Goal: Task Accomplishment & Management: Manage account settings

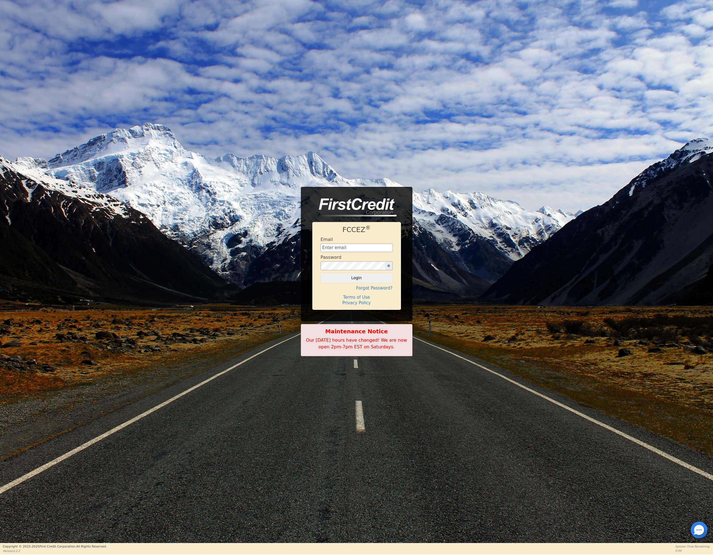
click at [351, 248] on input "text" at bounding box center [357, 248] width 72 height 8
type input "[EMAIL_ADDRESS][DOMAIN_NAME]"
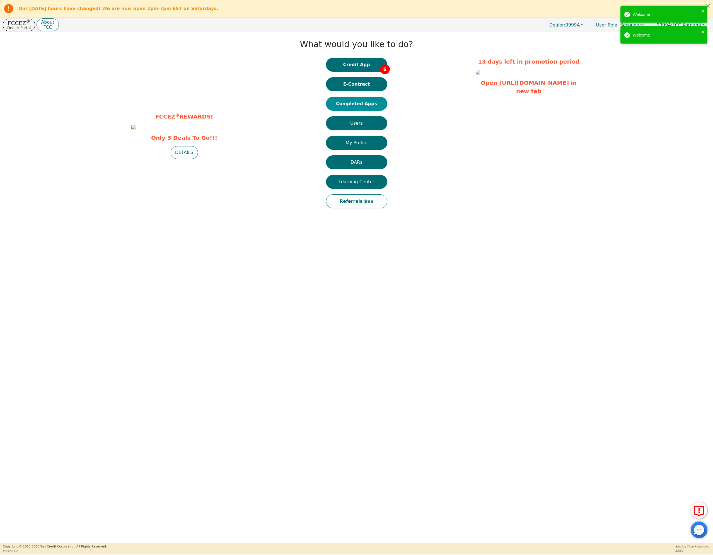
click at [358, 106] on button "Completed Apps" at bounding box center [356, 104] width 61 height 14
click at [704, 25] on button "9999A: FCC Kordami" at bounding box center [680, 25] width 59 height 9
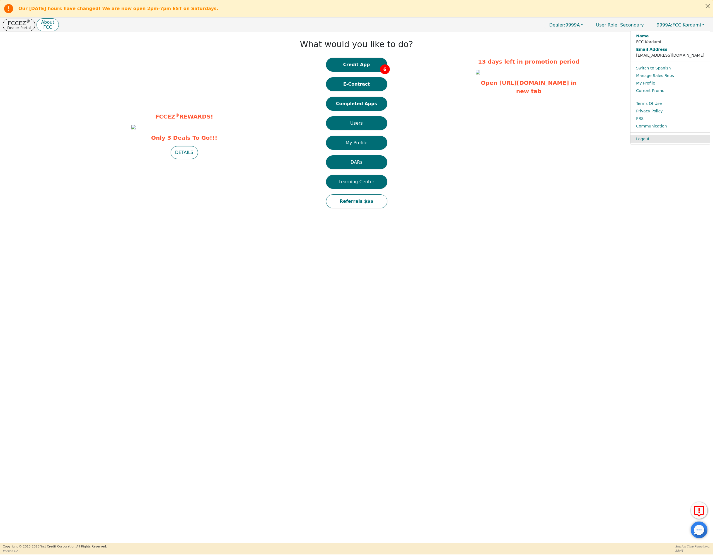
click at [690, 142] on link "Logout" at bounding box center [671, 139] width 80 height 8
